Goal: Information Seeking & Learning: Get advice/opinions

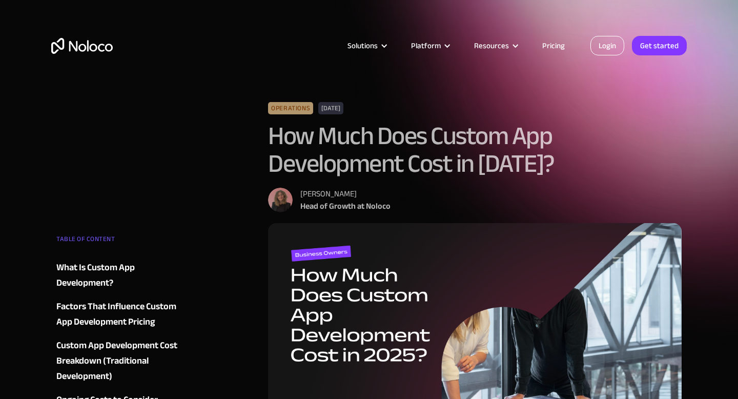
click at [609, 50] on link "Login" at bounding box center [607, 45] width 34 height 19
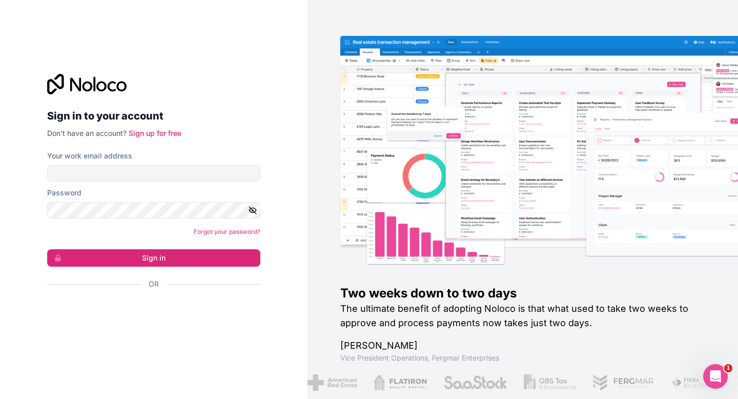
click at [215, 182] on form "Your work email address Password Forgot your password? Sign in Or" at bounding box center [153, 238] width 213 height 174
click at [210, 176] on input "Your work email address" at bounding box center [153, 173] width 213 height 16
click at [0, 398] on com-1password-button at bounding box center [0, 399] width 0 height 0
type input "stevenhinh@gallowaypierce.com.au"
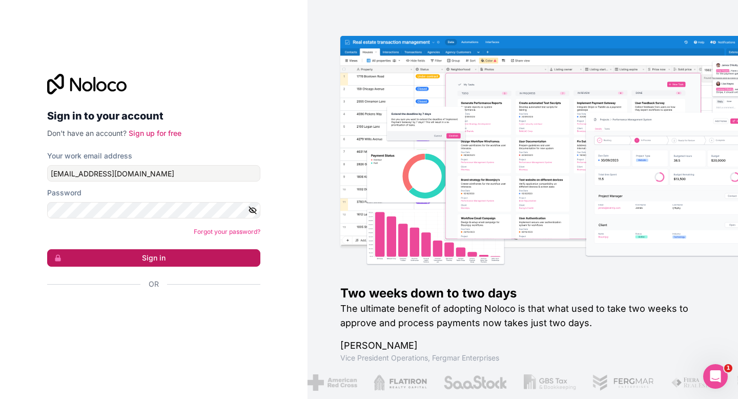
click at [180, 259] on button "Sign in" at bounding box center [153, 257] width 213 height 17
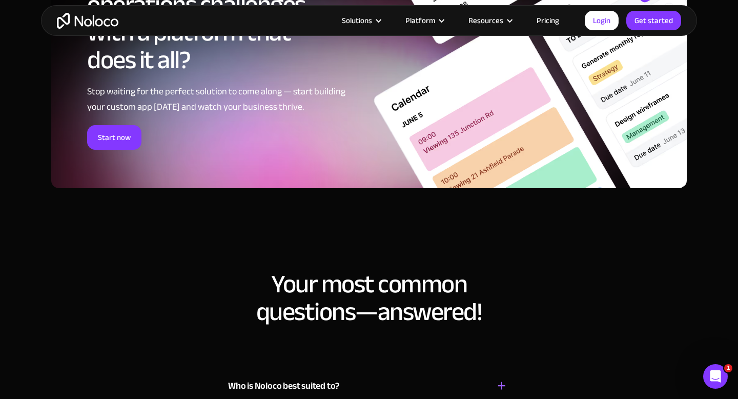
scroll to position [5537, 0]
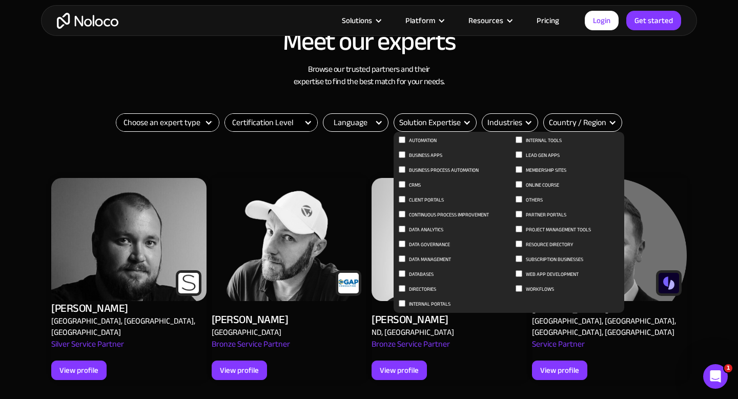
scroll to position [367, 0]
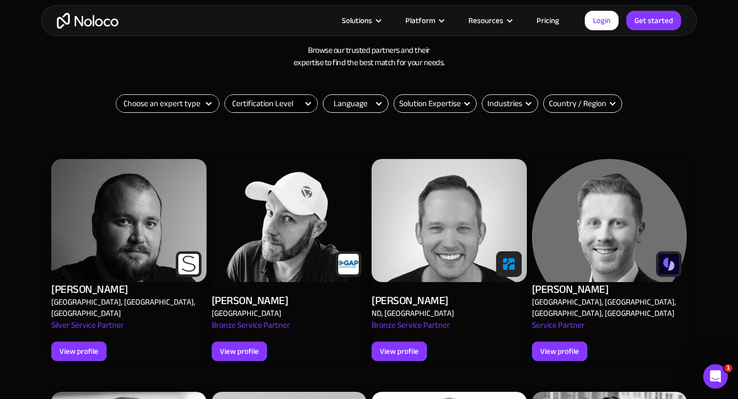
click at [199, 108] on select "Choose an expert type Agency Freelancer" at bounding box center [167, 103] width 102 height 17
click at [261, 107] on select "Certification Level Not Certified Certified Expert Level 1" at bounding box center [271, 103] width 92 height 17
select select "Certified Expert Level 1"
click at [225, 95] on select "Certification Level Not Certified Certified Expert Level 1" at bounding box center [271, 103] width 92 height 17
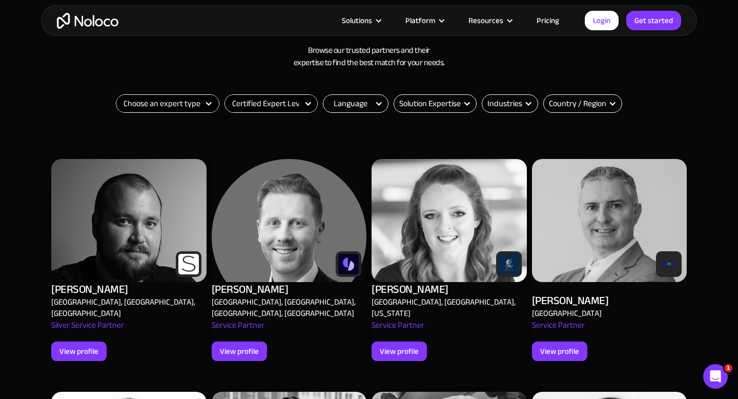
click at [197, 112] on form "Choose an expert type Agency Freelancer" at bounding box center [168, 103] width 104 height 18
click at [197, 108] on select "Choose an expert type Agency Freelancer" at bounding box center [167, 103] width 102 height 17
select select "Agency"
click at [116, 95] on select "Choose an expert type Agency Freelancer" at bounding box center [167, 103] width 102 height 17
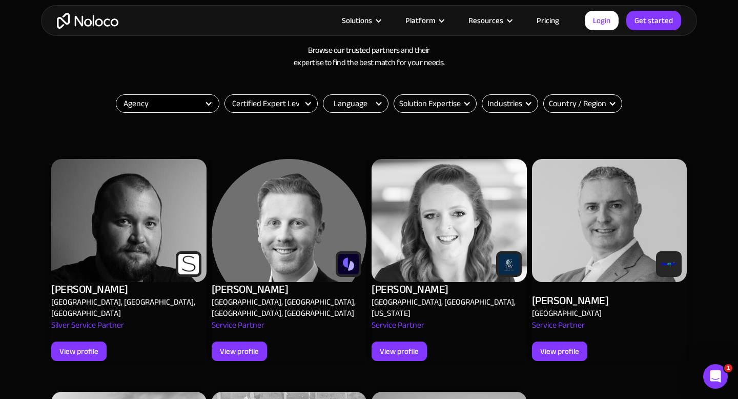
click at [295, 108] on select "Certification Level Not Certified Certified Expert Level 1" at bounding box center [271, 103] width 92 height 17
select select "Filter"
click at [225, 95] on select "Certification Level Not Certified Certified Expert Level 1" at bounding box center [271, 103] width 92 height 17
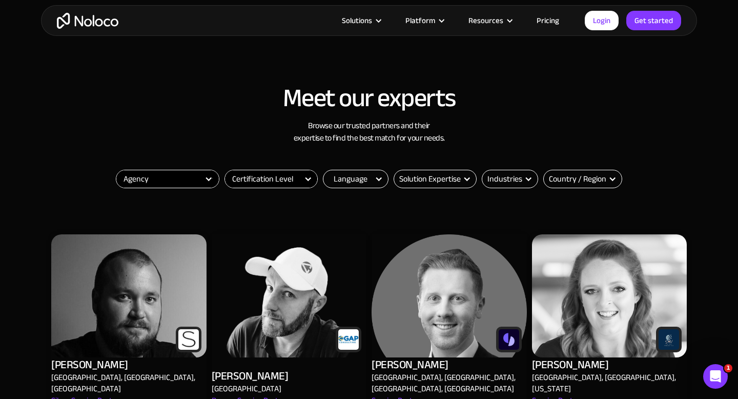
scroll to position [152, 0]
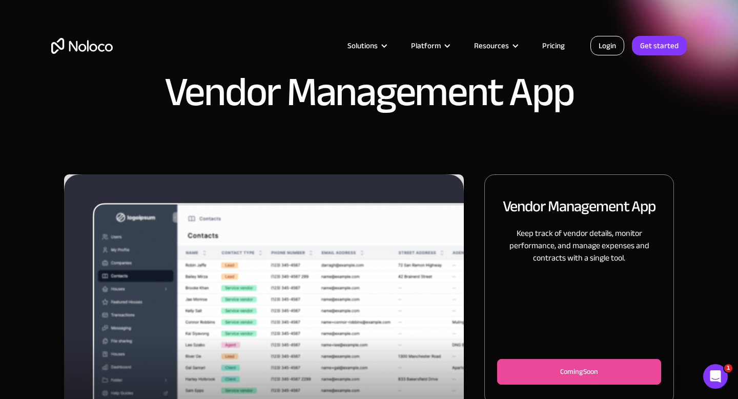
click at [615, 45] on link "Login" at bounding box center [607, 45] width 34 height 19
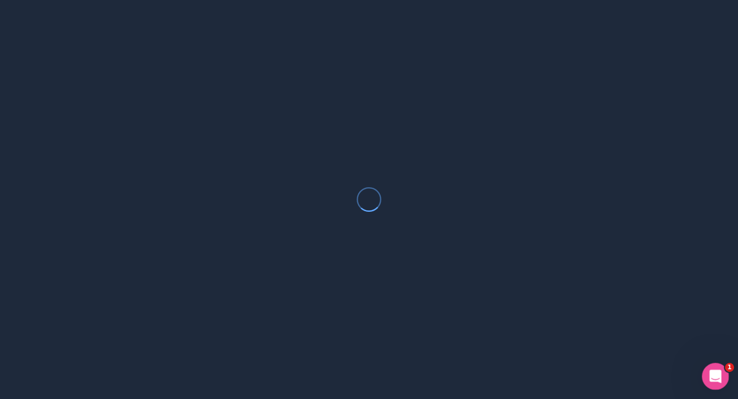
click at [714, 368] on icon "Open Intercom Messenger" at bounding box center [714, 374] width 17 height 17
